Goal: Task Accomplishment & Management: Manage account settings

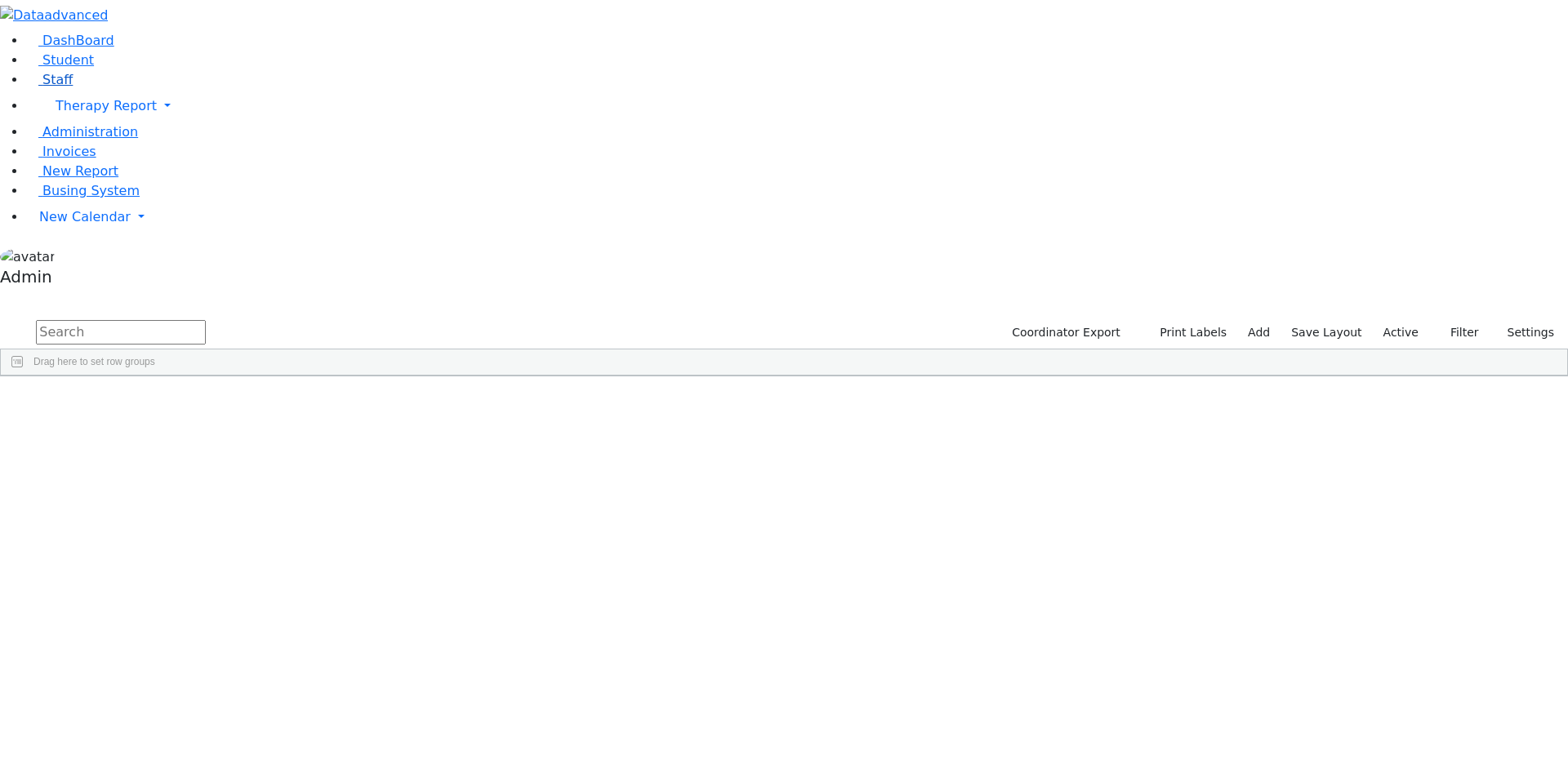
click at [49, 88] on span "Staff" at bounding box center [57, 79] width 30 height 16
click at [51, 88] on span "Staff" at bounding box center [57, 79] width 30 height 16
click at [206, 320] on input "text" at bounding box center [121, 332] width 170 height 25
type input "s"
type input "ury"
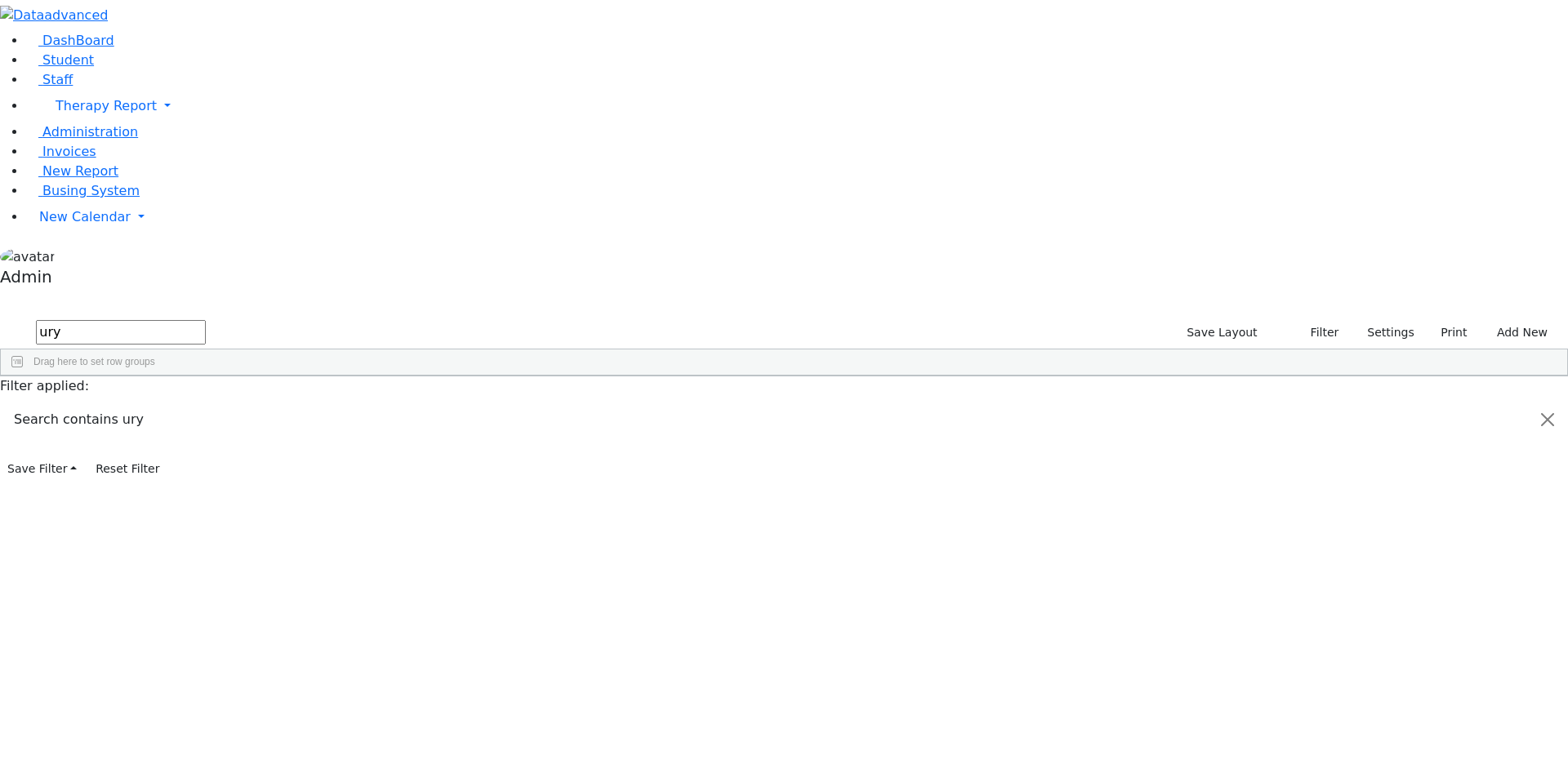
click at [289, 402] on div "Secretary" at bounding box center [241, 414] width 96 height 23
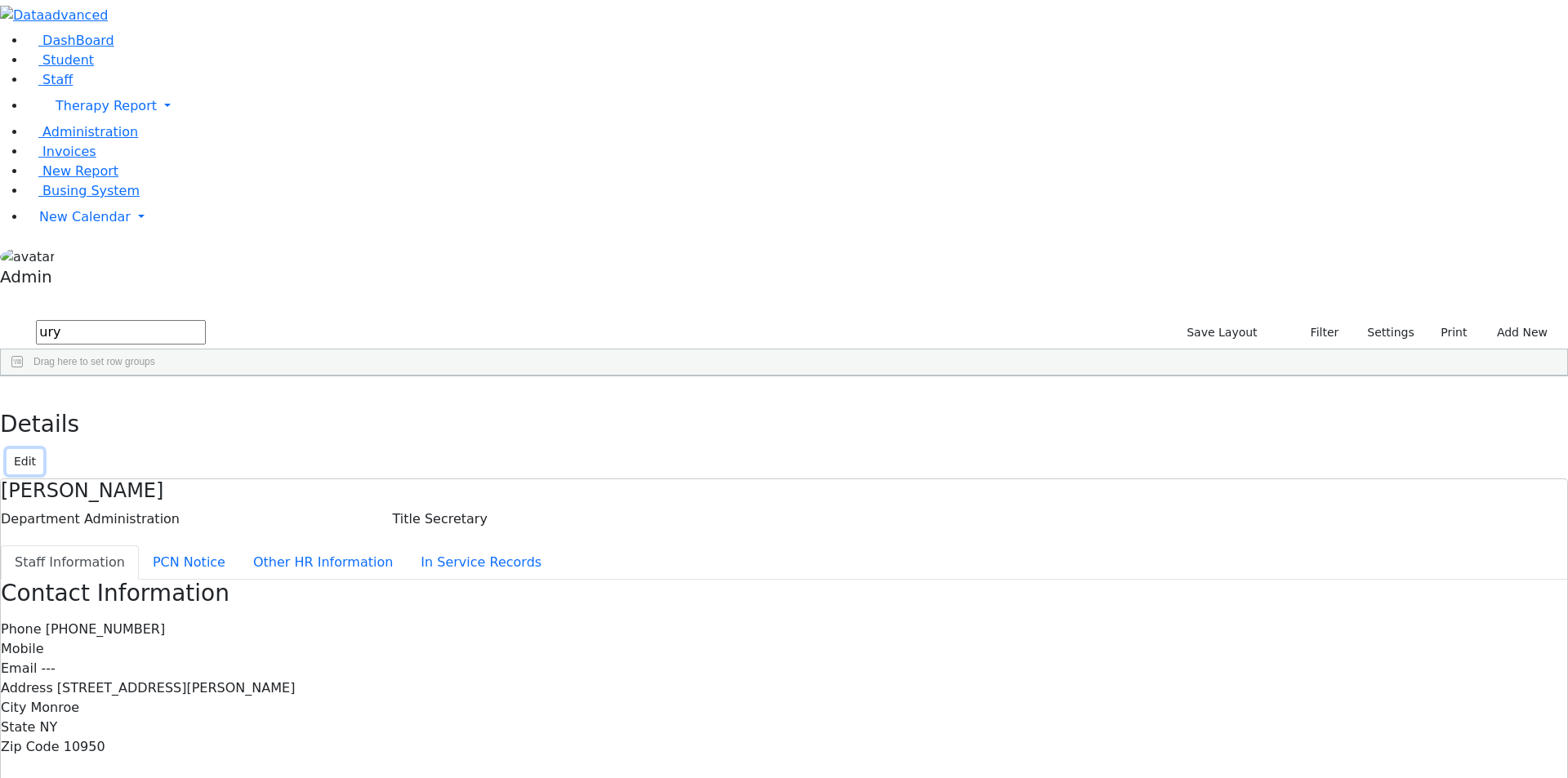
click at [43, 449] on button "Edit" at bounding box center [25, 461] width 37 height 25
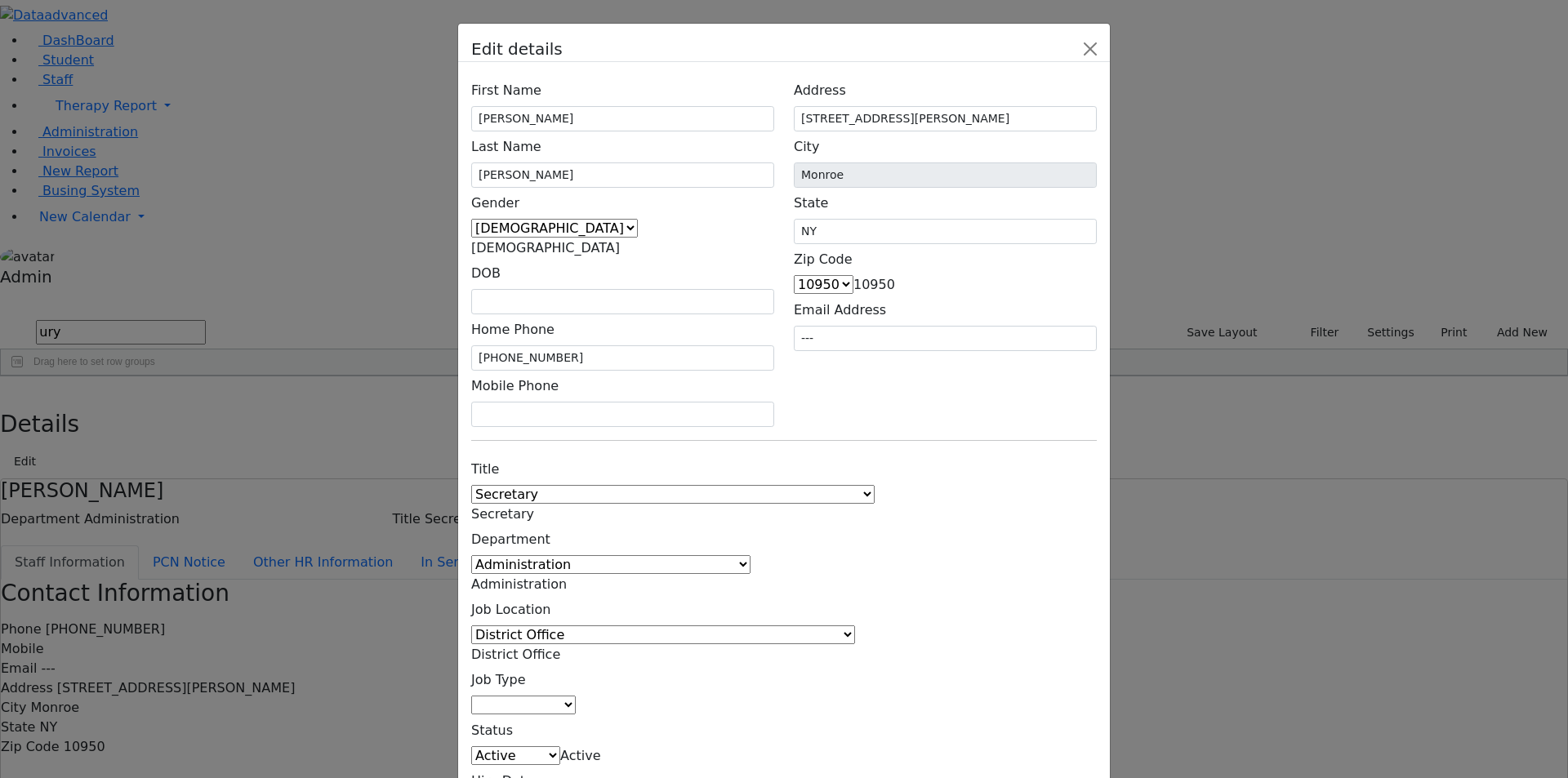
click at [1233, 136] on div "Edit details First Name [PERSON_NAME] Last Name [GEOGRAPHIC_DATA] Gender [DEMOG…" at bounding box center [784, 389] width 1568 height 778
